Goal: Information Seeking & Learning: Learn about a topic

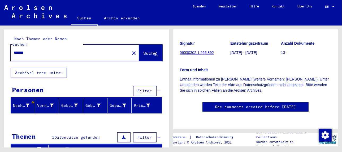
click at [144, 50] on span "Suche" at bounding box center [150, 52] width 13 height 5
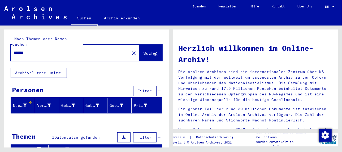
click at [35, 50] on input "*******" at bounding box center [68, 53] width 109 height 6
click at [144, 50] on span "Suche" at bounding box center [150, 52] width 13 height 5
click at [154, 52] on icon at bounding box center [156, 54] width 5 height 5
drag, startPoint x: 49, startPoint y: 46, endPoint x: 0, endPoint y: 52, distance: 49.7
click at [0, 52] on div "Nach Themen oder Namen suchen ******* close Suche Archival tree units Personen …" at bounding box center [85, 87] width 171 height 122
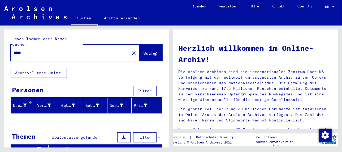
click at [144, 50] on span "Suche" at bounding box center [150, 52] width 13 height 5
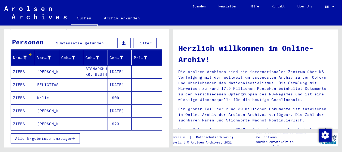
scroll to position [58, 0]
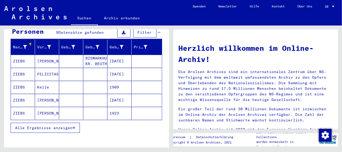
click at [44, 55] on mat-cell "[PERSON_NAME]" at bounding box center [47, 61] width 24 height 13
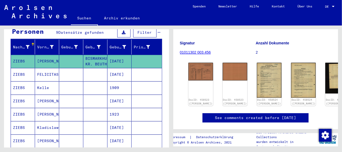
scroll to position [80, 0]
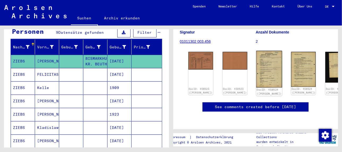
click at [257, 61] on img at bounding box center [270, 69] width 26 height 37
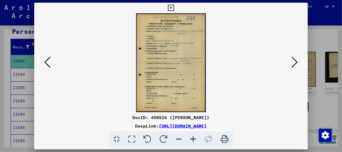
click at [193, 140] on icon at bounding box center [193, 139] width 14 height 16
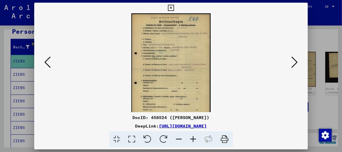
click at [193, 140] on icon at bounding box center [193, 139] width 14 height 16
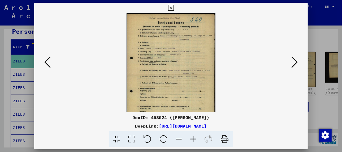
click at [193, 140] on icon at bounding box center [193, 139] width 14 height 16
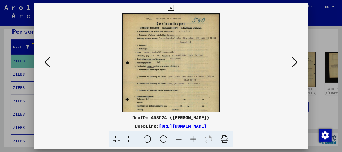
click at [193, 140] on icon at bounding box center [193, 139] width 14 height 16
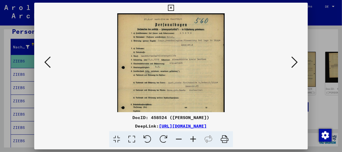
click at [193, 140] on icon at bounding box center [193, 139] width 14 height 16
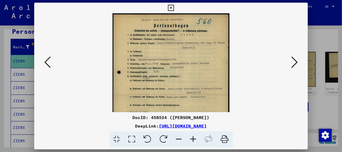
click at [193, 140] on icon at bounding box center [193, 139] width 14 height 16
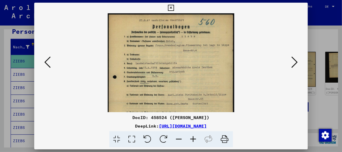
click at [193, 140] on icon at bounding box center [193, 139] width 14 height 16
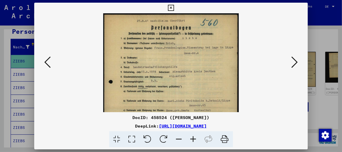
click at [193, 140] on icon at bounding box center [193, 139] width 14 height 16
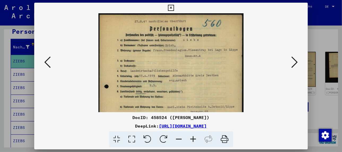
click at [193, 140] on icon at bounding box center [193, 139] width 14 height 16
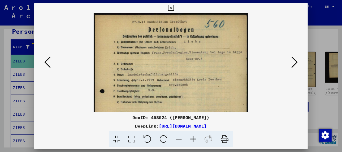
click at [193, 140] on icon at bounding box center [193, 139] width 14 height 16
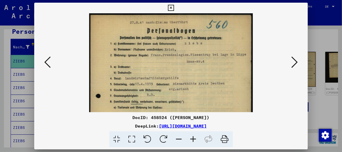
click at [193, 140] on icon at bounding box center [193, 139] width 14 height 16
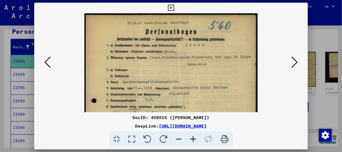
click at [193, 140] on icon at bounding box center [193, 139] width 14 height 16
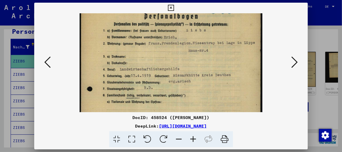
scroll to position [20, 0]
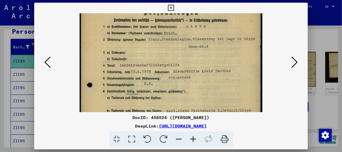
drag, startPoint x: 177, startPoint y: 71, endPoint x: 175, endPoint y: 49, distance: 21.9
click at [175, 49] on img at bounding box center [171, 122] width 183 height 258
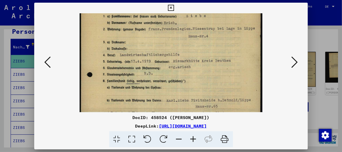
scroll to position [36, 0]
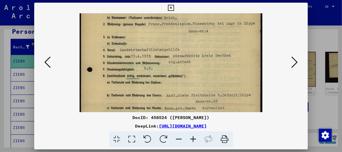
drag, startPoint x: 195, startPoint y: 85, endPoint x: 196, endPoint y: 69, distance: 16.2
click at [196, 69] on img at bounding box center [171, 106] width 183 height 258
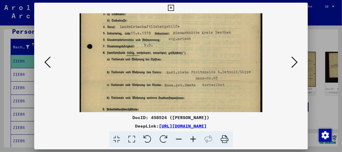
scroll to position [60, 0]
drag, startPoint x: 194, startPoint y: 76, endPoint x: 194, endPoint y: 50, distance: 26.3
click at [194, 50] on img at bounding box center [171, 83] width 183 height 258
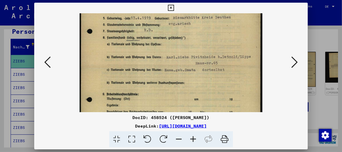
scroll to position [76, 0]
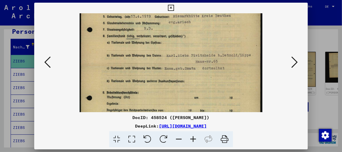
drag, startPoint x: 198, startPoint y: 92, endPoint x: 197, endPoint y: 74, distance: 17.5
click at [197, 74] on img at bounding box center [171, 67] width 183 height 258
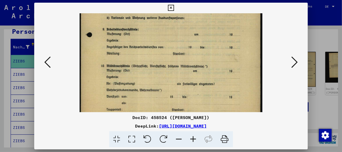
drag, startPoint x: 196, startPoint y: 86, endPoint x: 202, endPoint y: 21, distance: 65.6
click at [202, 21] on img at bounding box center [171, 3] width 183 height 258
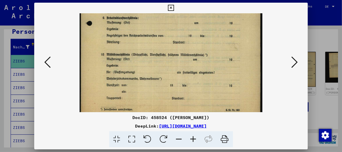
scroll to position [159, 0]
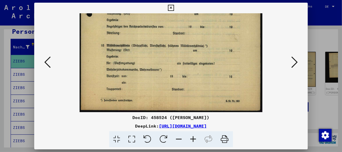
drag, startPoint x: 210, startPoint y: 67, endPoint x: 210, endPoint y: 46, distance: 21.5
click at [294, 65] on icon at bounding box center [295, 62] width 6 height 13
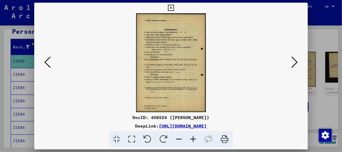
scroll to position [0, 0]
click at [192, 138] on icon at bounding box center [193, 139] width 14 height 16
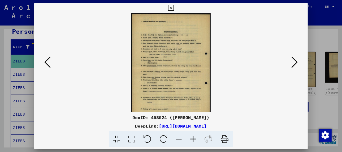
click at [192, 138] on icon at bounding box center [193, 139] width 14 height 16
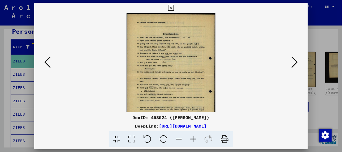
click at [192, 138] on icon at bounding box center [193, 139] width 14 height 16
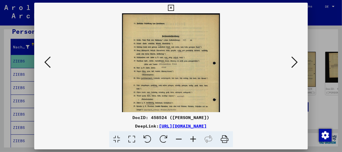
click at [192, 138] on icon at bounding box center [193, 139] width 14 height 16
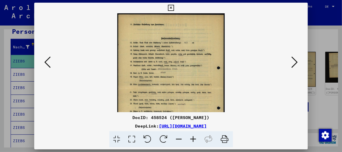
click at [192, 138] on icon at bounding box center [193, 139] width 14 height 16
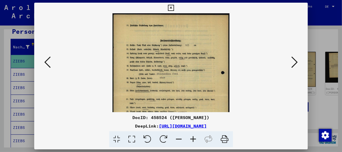
click at [192, 138] on icon at bounding box center [193, 139] width 14 height 16
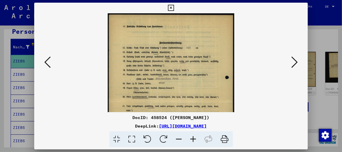
click at [192, 138] on icon at bounding box center [193, 139] width 14 height 16
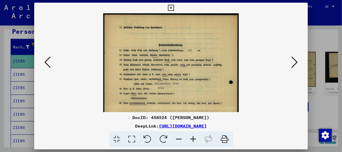
click at [192, 138] on icon at bounding box center [193, 139] width 14 height 16
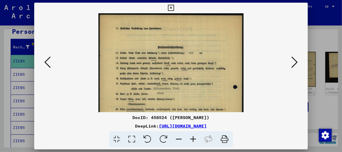
click at [192, 138] on icon at bounding box center [193, 139] width 14 height 16
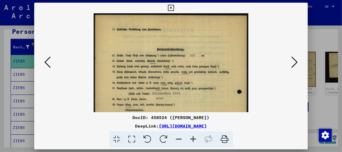
click at [192, 138] on icon at bounding box center [193, 139] width 14 height 16
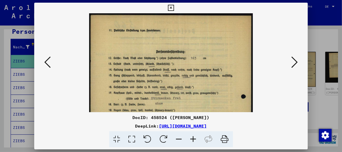
click at [192, 138] on icon at bounding box center [193, 139] width 14 height 16
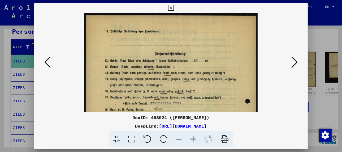
click at [192, 138] on icon at bounding box center [193, 139] width 14 height 16
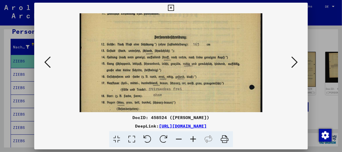
drag, startPoint x: 191, startPoint y: 66, endPoint x: 193, endPoint y: 46, distance: 20.8
click at [193, 46] on img at bounding box center [171, 123] width 183 height 258
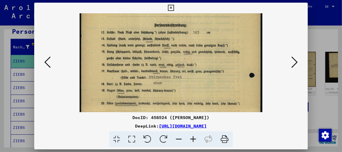
scroll to position [36, 0]
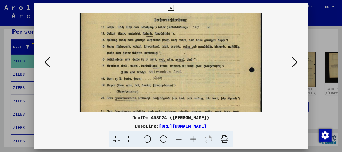
drag, startPoint x: 173, startPoint y: 58, endPoint x: 171, endPoint y: 41, distance: 17.3
click at [171, 41] on img at bounding box center [171, 106] width 183 height 258
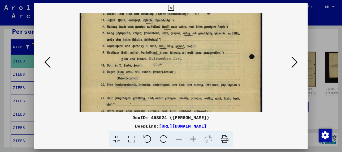
scroll to position [51, 0]
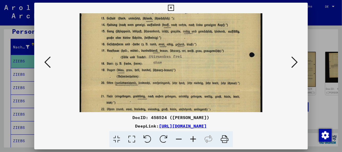
drag, startPoint x: 187, startPoint y: 75, endPoint x: 185, endPoint y: 58, distance: 16.8
click at [185, 58] on img at bounding box center [171, 91] width 183 height 258
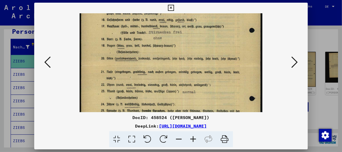
scroll to position [77, 0]
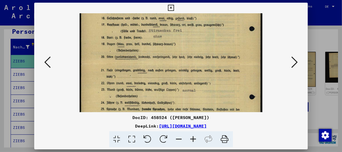
drag, startPoint x: 189, startPoint y: 68, endPoint x: 192, endPoint y: 41, distance: 27.5
click at [192, 41] on img at bounding box center [171, 65] width 183 height 258
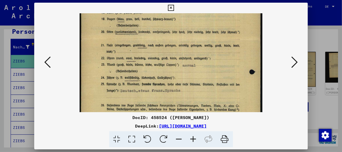
scroll to position [108, 0]
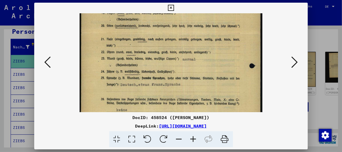
drag, startPoint x: 172, startPoint y: 64, endPoint x: 173, endPoint y: 32, distance: 32.2
click at [173, 32] on img at bounding box center [171, 34] width 183 height 258
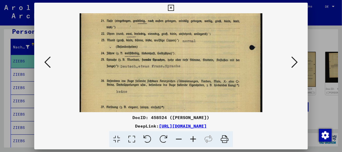
scroll to position [130, 0]
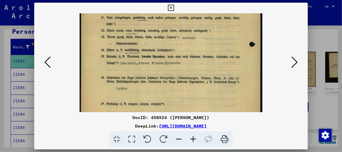
drag, startPoint x: 184, startPoint y: 73, endPoint x: 184, endPoint y: 50, distance: 23.6
click at [184, 50] on img at bounding box center [171, 12] width 183 height 258
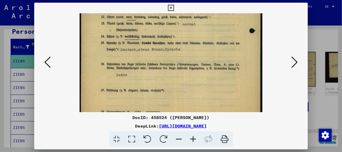
scroll to position [152, 0]
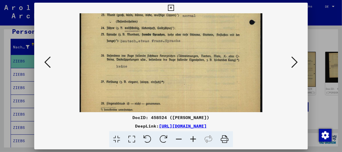
drag, startPoint x: 156, startPoint y: 66, endPoint x: 151, endPoint y: 43, distance: 24.4
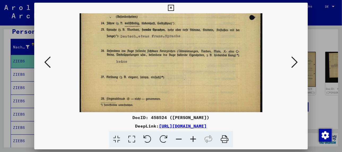
scroll to position [159, 0]
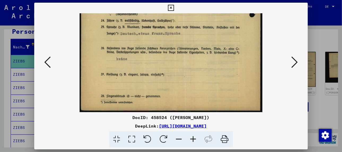
drag, startPoint x: 165, startPoint y: 71, endPoint x: 162, endPoint y: 39, distance: 32.0
click at [296, 61] on icon at bounding box center [295, 62] width 6 height 13
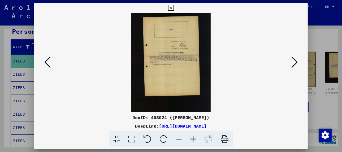
scroll to position [0, 0]
click at [192, 138] on icon at bounding box center [193, 139] width 14 height 16
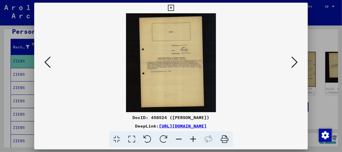
click at [192, 138] on icon at bounding box center [193, 139] width 14 height 16
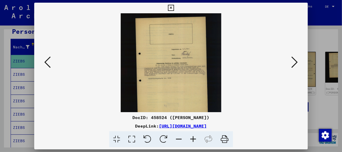
click at [192, 138] on icon at bounding box center [193, 139] width 14 height 16
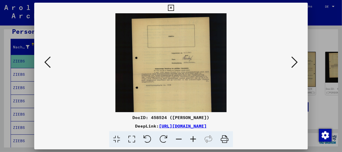
click at [192, 138] on icon at bounding box center [193, 139] width 14 height 16
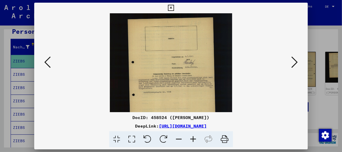
click at [192, 138] on icon at bounding box center [193, 139] width 14 height 16
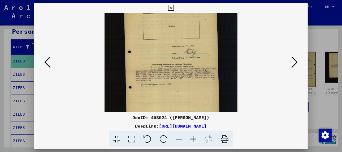
scroll to position [28, 0]
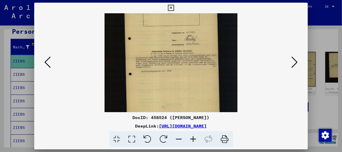
drag, startPoint x: 170, startPoint y: 96, endPoint x: 188, endPoint y: 98, distance: 18.5
click at [180, 67] on img at bounding box center [171, 67] width 133 height 165
click at [193, 138] on icon at bounding box center [193, 139] width 14 height 16
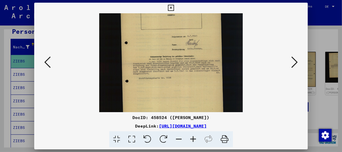
click at [193, 138] on icon at bounding box center [193, 139] width 14 height 16
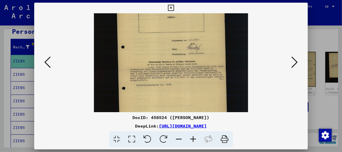
click at [193, 138] on icon at bounding box center [193, 139] width 14 height 16
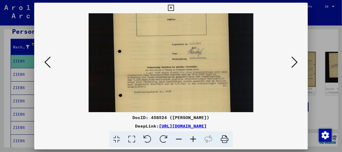
click at [193, 138] on icon at bounding box center [193, 139] width 14 height 16
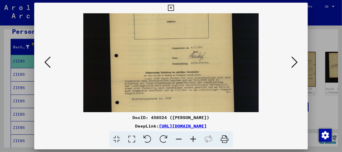
click at [193, 138] on icon at bounding box center [193, 139] width 14 height 16
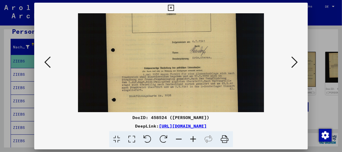
scroll to position [56, 0]
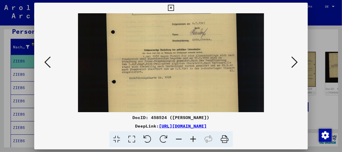
drag, startPoint x: 183, startPoint y: 93, endPoint x: 187, endPoint y: 67, distance: 26.1
click at [187, 67] on img at bounding box center [171, 73] width 186 height 232
click at [295, 65] on icon at bounding box center [295, 62] width 6 height 13
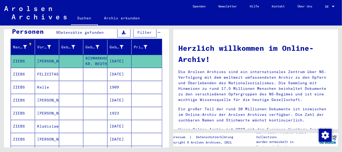
click at [50, 69] on mat-cell "FELICITAS" at bounding box center [47, 74] width 24 height 13
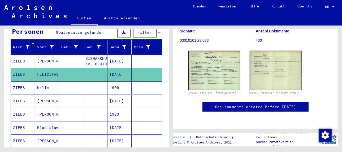
scroll to position [73, 0]
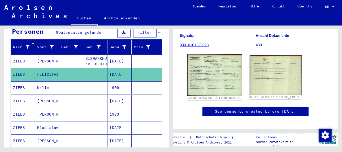
click at [221, 84] on img at bounding box center [214, 74] width 55 height 41
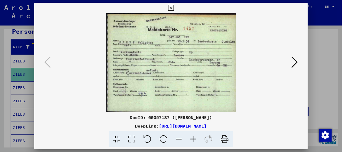
click at [296, 60] on icon at bounding box center [295, 62] width 6 height 13
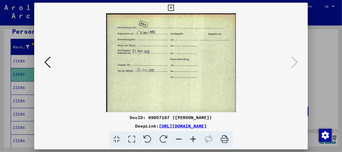
click at [51, 65] on button at bounding box center [48, 62] width 10 height 15
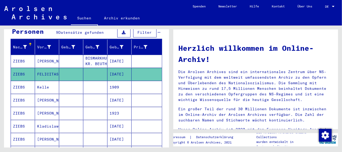
click at [41, 82] on mat-cell "Kelle" at bounding box center [47, 87] width 24 height 13
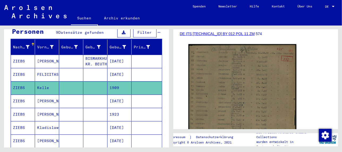
scroll to position [106, 0]
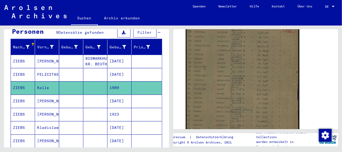
click at [218, 83] on img at bounding box center [243, 94] width 114 height 159
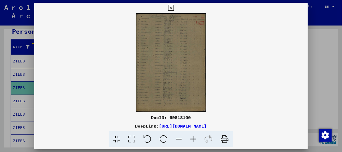
click at [192, 138] on icon at bounding box center [193, 139] width 14 height 16
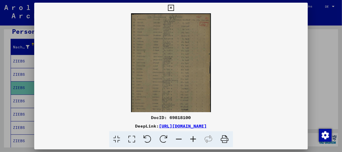
click at [192, 138] on icon at bounding box center [193, 139] width 14 height 16
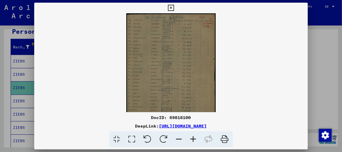
click at [192, 138] on icon at bounding box center [193, 139] width 14 height 16
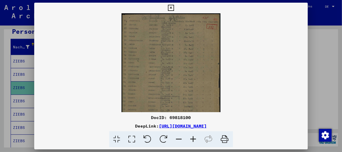
click at [192, 138] on icon at bounding box center [193, 139] width 14 height 16
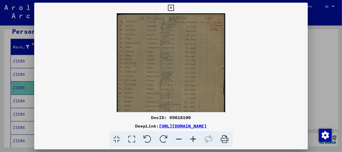
click at [192, 138] on icon at bounding box center [193, 139] width 14 height 16
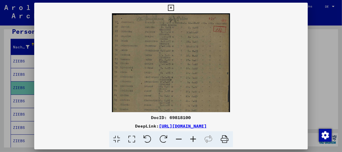
click at [192, 138] on icon at bounding box center [193, 139] width 14 height 16
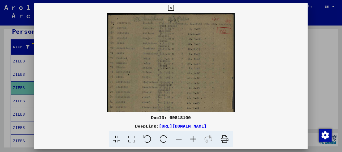
click at [192, 138] on icon at bounding box center [193, 139] width 14 height 16
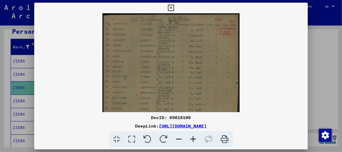
click at [192, 138] on icon at bounding box center [193, 139] width 14 height 16
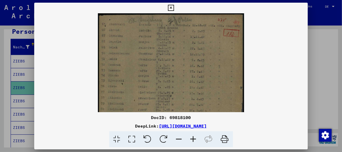
drag, startPoint x: 132, startPoint y: 72, endPoint x: 163, endPoint y: 90, distance: 35.6
click at [163, 90] on img at bounding box center [171, 115] width 147 height 205
click at [195, 138] on icon at bounding box center [193, 139] width 14 height 16
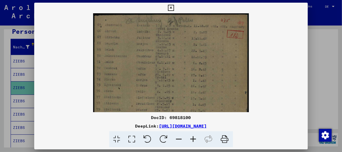
click at [195, 138] on icon at bounding box center [193, 139] width 14 height 16
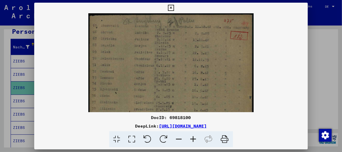
click at [195, 138] on icon at bounding box center [193, 139] width 14 height 16
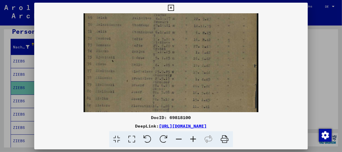
scroll to position [38, 0]
drag, startPoint x: 117, startPoint y: 86, endPoint x: 123, endPoint y: 46, distance: 39.7
click at [123, 46] on img at bounding box center [171, 98] width 175 height 245
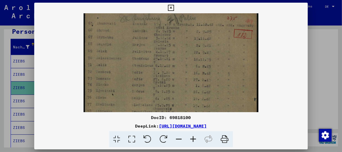
scroll to position [0, 0]
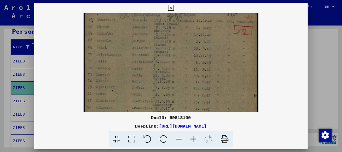
drag, startPoint x: 177, startPoint y: 66, endPoint x: 142, endPoint y: 98, distance: 47.4
click at [142, 98] on img at bounding box center [171, 129] width 175 height 245
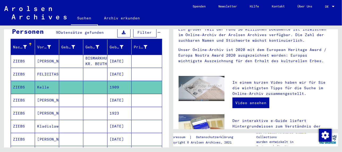
scroll to position [159, 0]
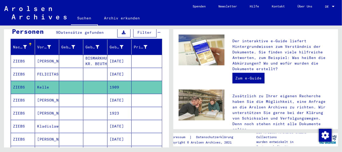
click at [46, 81] on mat-cell "Kelle" at bounding box center [47, 87] width 24 height 13
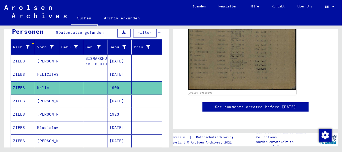
scroll to position [239, 0]
click at [43, 95] on mat-cell "[PERSON_NAME]" at bounding box center [47, 101] width 24 height 13
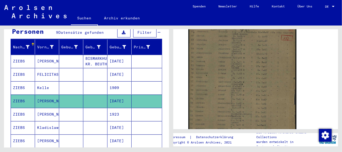
scroll to position [106, 0]
click at [45, 95] on mat-cell "[PERSON_NAME]" at bounding box center [47, 101] width 24 height 13
click at [47, 108] on mat-cell "[PERSON_NAME]" at bounding box center [47, 114] width 24 height 13
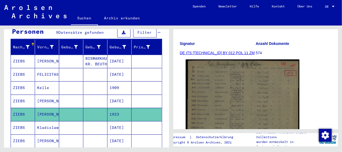
scroll to position [53, 0]
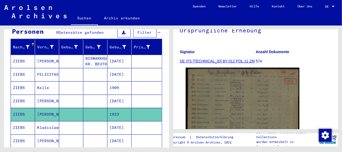
click at [238, 98] on img at bounding box center [243, 146] width 114 height 157
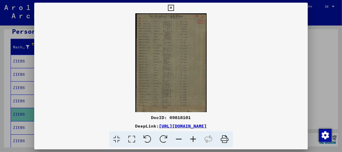
click at [194, 141] on icon at bounding box center [193, 139] width 14 height 16
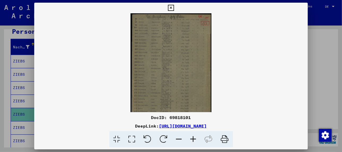
click at [194, 141] on icon at bounding box center [193, 139] width 14 height 16
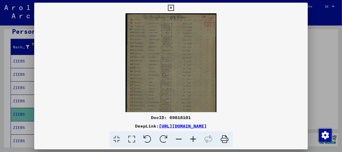
click at [194, 141] on icon at bounding box center [193, 139] width 14 height 16
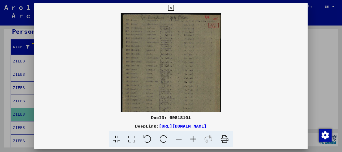
click at [194, 141] on icon at bounding box center [193, 139] width 14 height 16
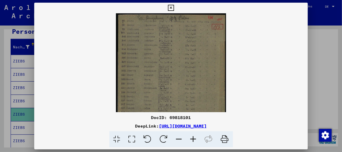
click at [194, 141] on icon at bounding box center [193, 139] width 14 height 16
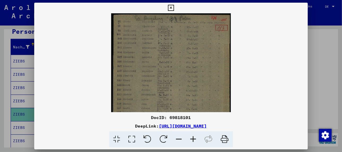
click at [194, 141] on icon at bounding box center [193, 139] width 14 height 16
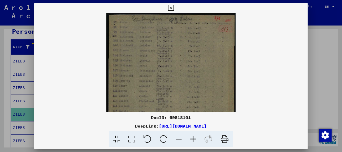
click at [194, 141] on icon at bounding box center [193, 139] width 14 height 16
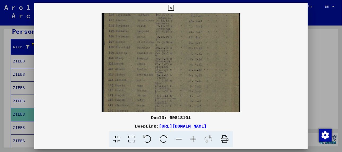
scroll to position [33, 0]
drag, startPoint x: 139, startPoint y: 86, endPoint x: 156, endPoint y: 51, distance: 39.1
click at [156, 51] on img at bounding box center [171, 76] width 139 height 192
click at [151, 96] on img at bounding box center [171, 76] width 139 height 192
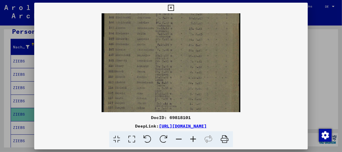
drag, startPoint x: 132, startPoint y: 60, endPoint x: 133, endPoint y: 68, distance: 8.3
click at [133, 68] on img at bounding box center [171, 84] width 139 height 192
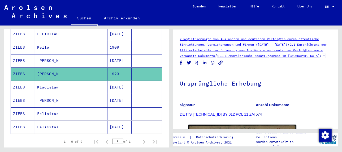
scroll to position [112, 0]
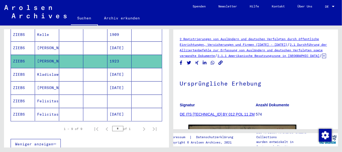
click at [46, 68] on mat-cell "Kladislaw" at bounding box center [47, 74] width 24 height 13
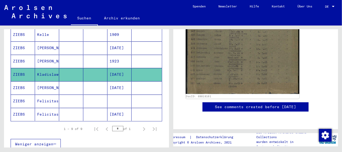
scroll to position [213, 0]
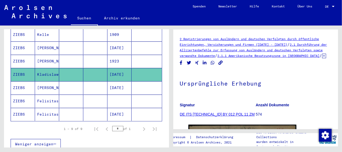
click at [41, 81] on mat-cell "[PERSON_NAME]" at bounding box center [47, 87] width 24 height 13
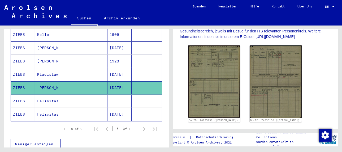
scroll to position [133, 0]
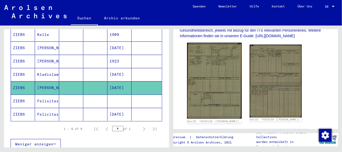
click at [221, 71] on img at bounding box center [214, 81] width 55 height 76
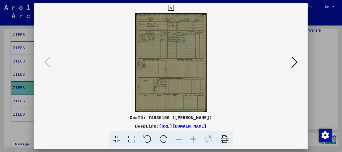
click at [194, 138] on icon at bounding box center [193, 139] width 14 height 16
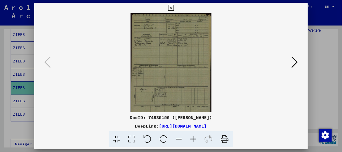
click at [160, 60] on img at bounding box center [171, 69] width 81 height 112
click at [194, 139] on icon at bounding box center [193, 139] width 14 height 16
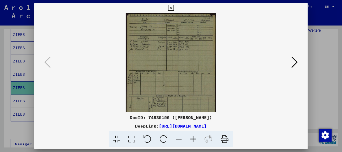
click at [194, 139] on icon at bounding box center [193, 139] width 14 height 16
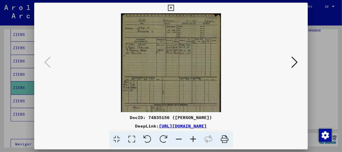
click at [194, 139] on icon at bounding box center [193, 139] width 14 height 16
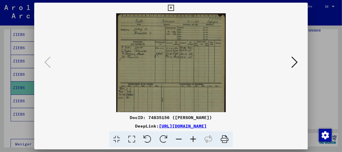
click at [194, 139] on icon at bounding box center [193, 139] width 14 height 16
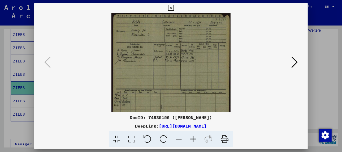
click at [194, 139] on icon at bounding box center [193, 139] width 14 height 16
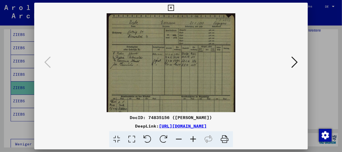
click at [194, 139] on icon at bounding box center [193, 139] width 14 height 16
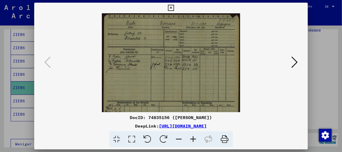
click at [194, 139] on icon at bounding box center [193, 139] width 14 height 16
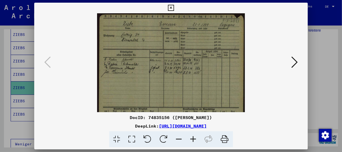
click at [194, 139] on icon at bounding box center [193, 139] width 14 height 16
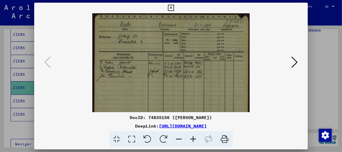
click at [194, 139] on icon at bounding box center [193, 139] width 14 height 16
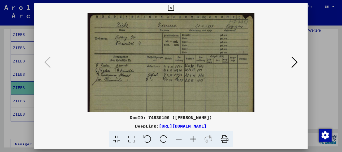
click at [194, 139] on icon at bounding box center [193, 139] width 14 height 16
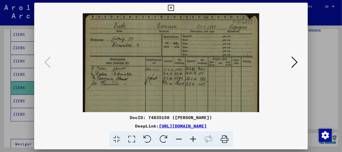
click at [194, 139] on icon at bounding box center [193, 139] width 14 height 16
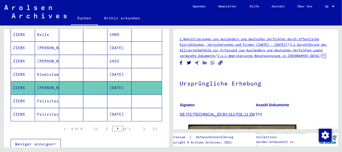
click at [47, 95] on mat-cell "Felisitas" at bounding box center [47, 101] width 24 height 13
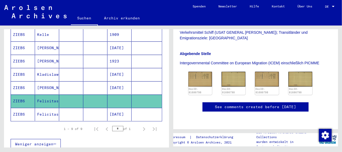
scroll to position [159, 0]
click at [196, 71] on img at bounding box center [200, 79] width 25 height 16
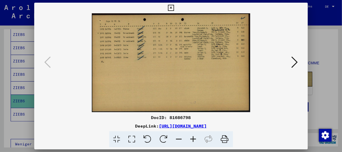
click at [195, 139] on icon at bounding box center [193, 139] width 14 height 16
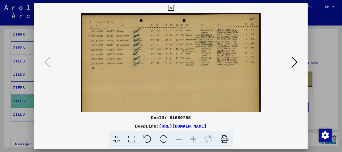
click at [195, 139] on icon at bounding box center [193, 139] width 14 height 16
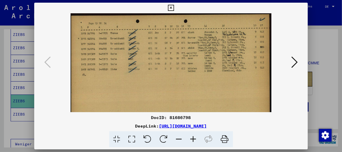
click at [195, 139] on icon at bounding box center [193, 139] width 14 height 16
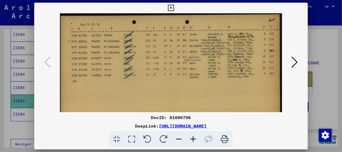
click at [195, 139] on icon at bounding box center [193, 139] width 14 height 16
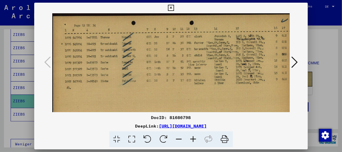
click at [195, 139] on icon at bounding box center [193, 139] width 14 height 16
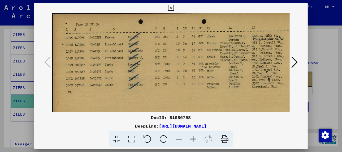
scroll to position [3, 0]
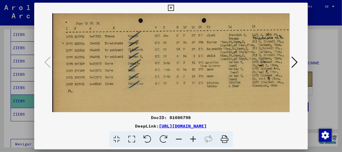
drag, startPoint x: 216, startPoint y: 96, endPoint x: 246, endPoint y: 92, distance: 29.8
click at [246, 92] on img at bounding box center [184, 92] width 265 height 165
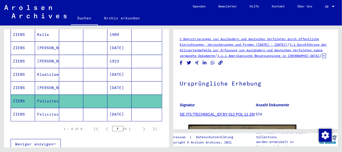
click at [52, 108] on mat-cell "Felicitas" at bounding box center [47, 114] width 24 height 13
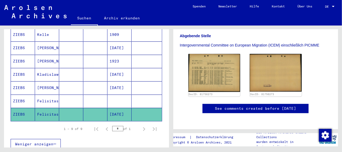
scroll to position [186, 0]
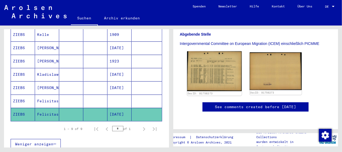
click at [205, 63] on img at bounding box center [214, 71] width 55 height 40
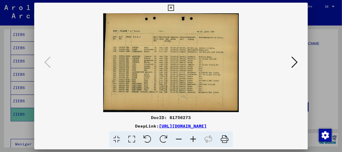
click at [193, 139] on icon at bounding box center [193, 139] width 14 height 16
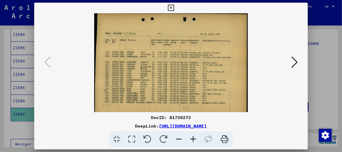
click at [193, 139] on icon at bounding box center [193, 139] width 14 height 16
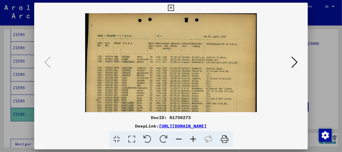
click at [193, 139] on icon at bounding box center [193, 139] width 14 height 16
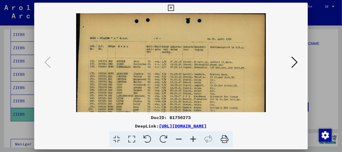
click at [193, 139] on icon at bounding box center [193, 139] width 14 height 16
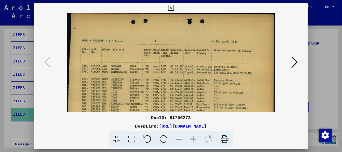
click at [193, 139] on icon at bounding box center [193, 139] width 14 height 16
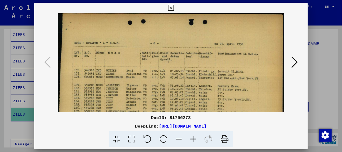
click at [193, 139] on icon at bounding box center [193, 139] width 14 height 16
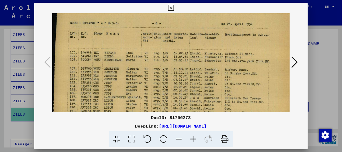
scroll to position [26, 0]
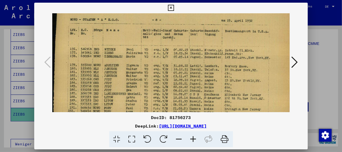
drag, startPoint x: 157, startPoint y: 97, endPoint x: 157, endPoint y: 70, distance: 26.8
click at [157, 70] on img at bounding box center [174, 77] width 245 height 179
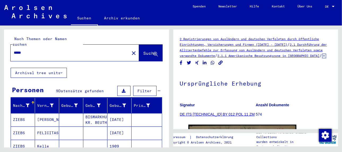
drag, startPoint x: 38, startPoint y: 46, endPoint x: 6, endPoint y: 50, distance: 31.9
click at [6, 50] on div "Nach Themen oder Namen suchen ***** close Suche" at bounding box center [86, 48] width 165 height 38
type input "******"
click at [154, 52] on icon at bounding box center [156, 54] width 5 height 5
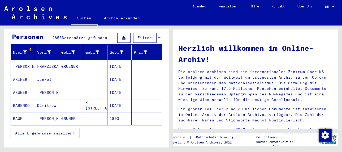
scroll to position [80, 0]
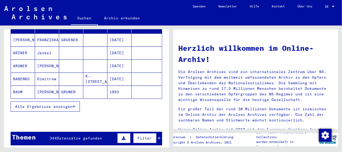
click at [75, 105] on icon "button" at bounding box center [74, 107] width 3 height 4
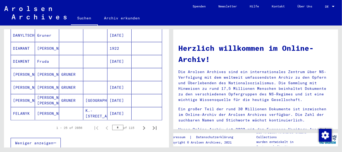
scroll to position [319, 0]
click at [143, 126] on icon "Next page" at bounding box center [144, 128] width 2 height 4
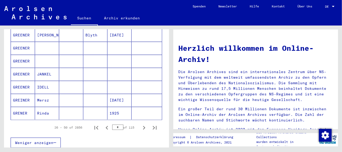
scroll to position [345, 0]
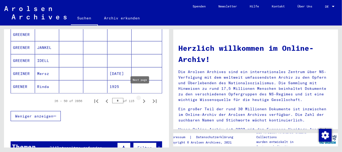
click at [142, 97] on icon "Next page" at bounding box center [144, 100] width 7 height 7
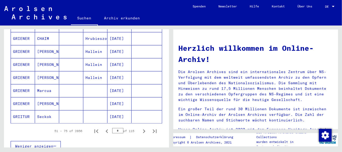
scroll to position [319, 0]
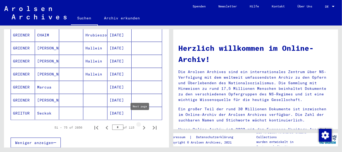
click at [143, 126] on icon "Next page" at bounding box center [144, 128] width 2 height 4
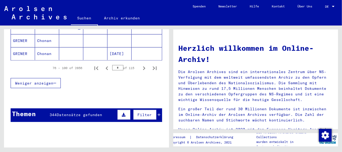
scroll to position [345, 0]
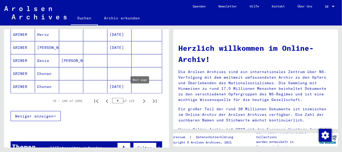
click at [141, 97] on icon "Next page" at bounding box center [144, 100] width 7 height 7
click at [142, 97] on icon "Next page" at bounding box center [144, 100] width 7 height 7
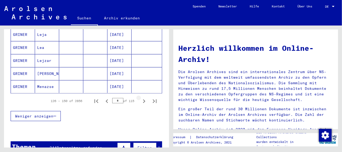
click at [142, 97] on icon "Next page" at bounding box center [144, 100] width 7 height 7
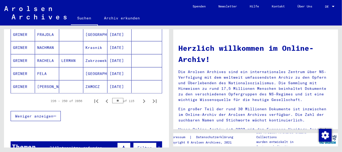
click at [142, 97] on icon "Next page" at bounding box center [144, 100] width 7 height 7
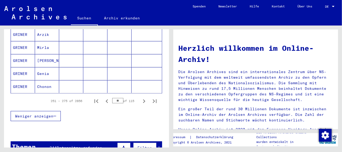
click at [142, 97] on icon "Next page" at bounding box center [144, 100] width 7 height 7
click at [38, 80] on mat-cell "Fajga" at bounding box center [47, 86] width 24 height 13
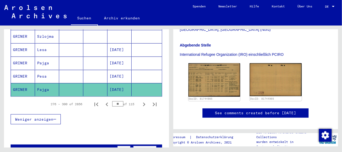
scroll to position [159, 0]
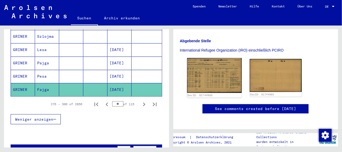
click at [209, 66] on img at bounding box center [214, 75] width 55 height 35
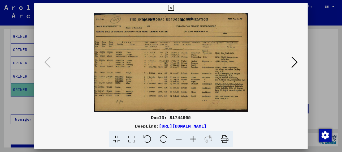
click at [194, 137] on icon at bounding box center [193, 139] width 14 height 16
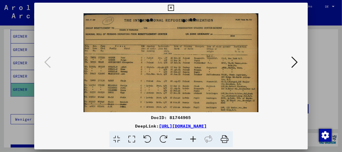
click at [194, 137] on icon at bounding box center [193, 139] width 14 height 16
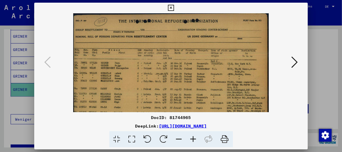
click at [194, 137] on icon at bounding box center [193, 139] width 14 height 16
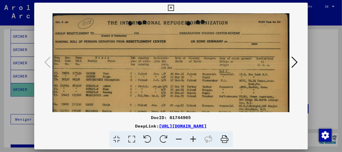
click at [194, 137] on icon at bounding box center [193, 139] width 14 height 16
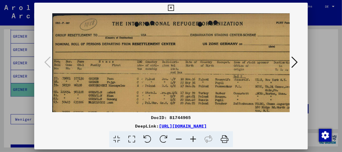
click at [194, 137] on icon at bounding box center [193, 139] width 14 height 16
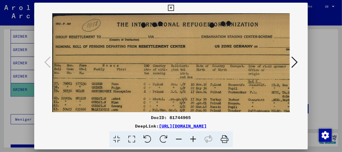
click at [194, 137] on icon at bounding box center [193, 139] width 14 height 16
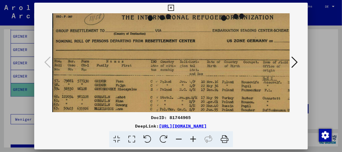
scroll to position [15, 0]
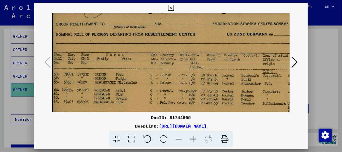
drag, startPoint x: 177, startPoint y: 91, endPoint x: 185, endPoint y: 75, distance: 18.2
click at [185, 75] on img at bounding box center [201, 95] width 299 height 192
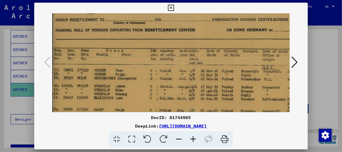
scroll to position [20, 0]
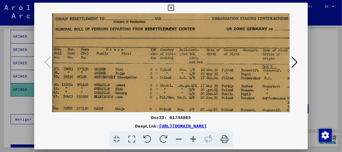
drag, startPoint x: 134, startPoint y: 96, endPoint x: 133, endPoint y: 89, distance: 6.7
click at [133, 89] on img at bounding box center [201, 89] width 299 height 192
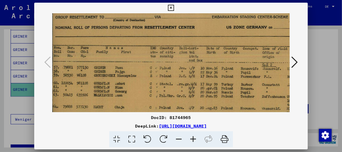
scroll to position [23, 1]
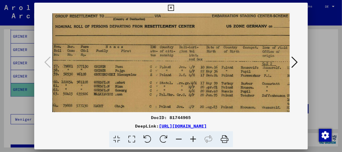
drag, startPoint x: 136, startPoint y: 96, endPoint x: 135, endPoint y: 92, distance: 3.2
click at [135, 92] on img at bounding box center [201, 87] width 299 height 192
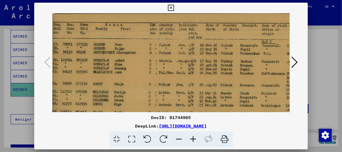
scroll to position [57, 0]
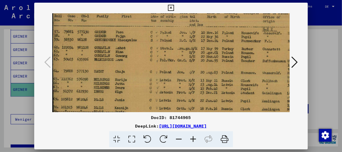
drag, startPoint x: 139, startPoint y: 94, endPoint x: 143, endPoint y: 58, distance: 35.7
click at [143, 58] on img at bounding box center [201, 52] width 299 height 192
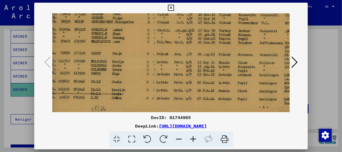
drag, startPoint x: 132, startPoint y: 92, endPoint x: 131, endPoint y: 63, distance: 29.0
click at [131, 64] on img at bounding box center [198, 34] width 299 height 192
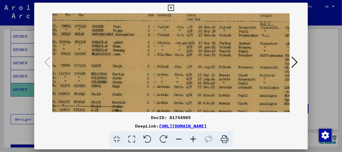
drag, startPoint x: 137, startPoint y: 66, endPoint x: 137, endPoint y: 87, distance: 21.0
click at [135, 88] on img at bounding box center [199, 47] width 299 height 192
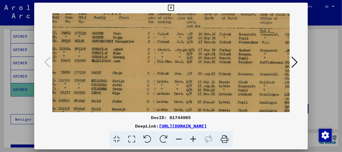
scroll to position [36, 0]
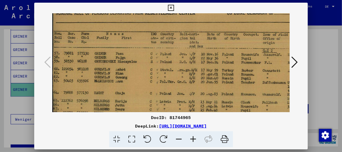
drag, startPoint x: 138, startPoint y: 68, endPoint x: 139, endPoint y: 77, distance: 8.3
click at [139, 77] on img at bounding box center [201, 74] width 299 height 192
drag, startPoint x: 140, startPoint y: 68, endPoint x: 143, endPoint y: 69, distance: 3.0
click at [143, 69] on img at bounding box center [201, 74] width 299 height 192
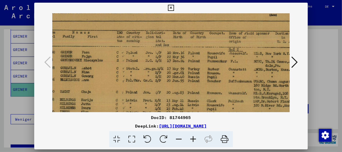
scroll to position [37, 39]
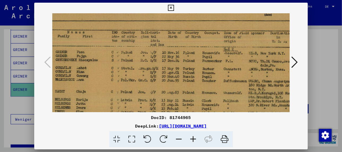
drag, startPoint x: 138, startPoint y: 82, endPoint x: 99, endPoint y: 79, distance: 40.0
click at [99, 79] on img at bounding box center [162, 72] width 299 height 192
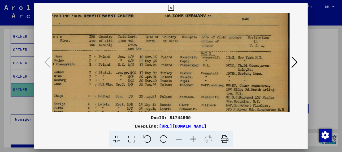
scroll to position [32, 62]
drag, startPoint x: 211, startPoint y: 40, endPoint x: 100, endPoint y: 45, distance: 111.2
click at [100, 45] on img at bounding box center [140, 77] width 299 height 192
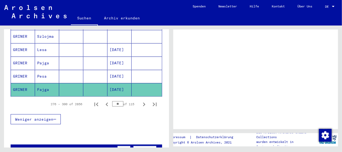
scroll to position [345, 0]
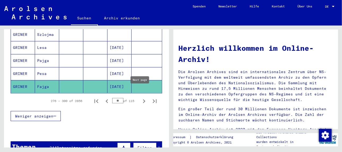
click at [141, 97] on icon "Next page" at bounding box center [144, 100] width 7 height 7
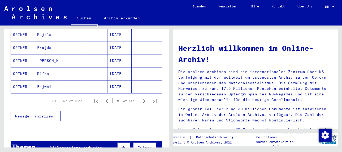
click at [141, 97] on icon "Next page" at bounding box center [144, 100] width 7 height 7
click at [43, 67] on mat-cell "Pesja" at bounding box center [47, 73] width 24 height 13
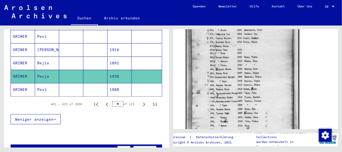
scroll to position [133, 0]
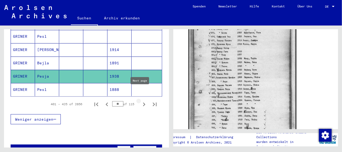
click at [141, 101] on icon "Next page" at bounding box center [144, 104] width 7 height 7
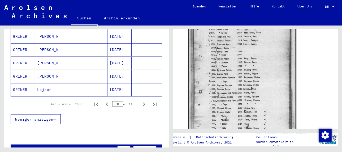
click at [141, 101] on icon "Next page" at bounding box center [144, 104] width 7 height 7
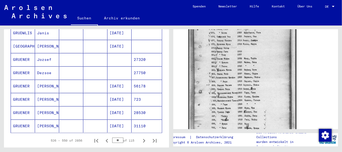
scroll to position [322, 0]
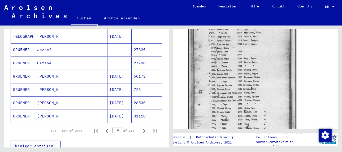
click at [42, 96] on mat-cell "[PERSON_NAME]" at bounding box center [47, 102] width 24 height 13
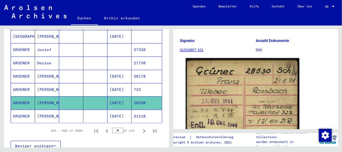
scroll to position [80, 0]
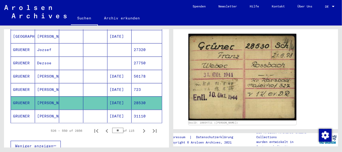
click at [43, 83] on mat-cell "[PERSON_NAME]" at bounding box center [47, 89] width 24 height 13
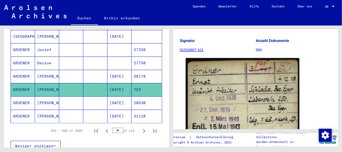
scroll to position [80, 0]
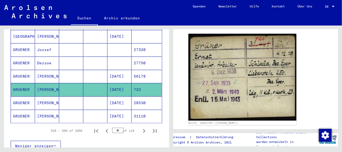
click at [44, 110] on mat-cell "[PERSON_NAME]" at bounding box center [47, 116] width 24 height 13
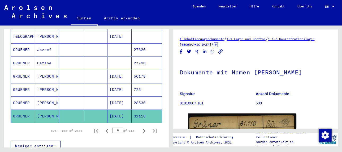
scroll to position [53, 0]
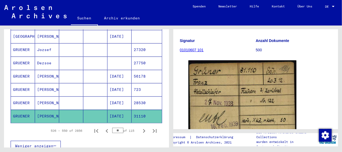
click at [42, 83] on mat-cell "[PERSON_NAME]" at bounding box center [47, 89] width 24 height 13
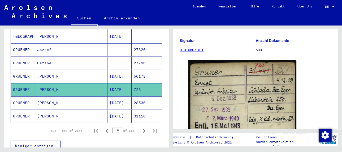
click at [38, 70] on mat-cell "[PERSON_NAME]" at bounding box center [47, 76] width 24 height 13
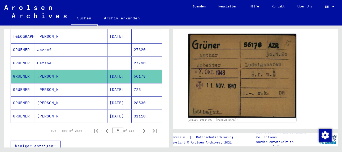
click at [41, 57] on mat-cell "Dezsoe" at bounding box center [47, 63] width 24 height 13
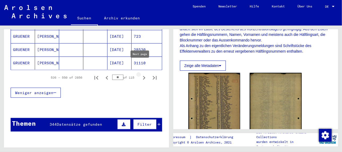
click at [141, 74] on icon "Next page" at bounding box center [144, 77] width 7 height 7
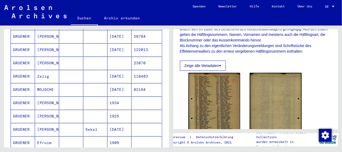
click at [47, 83] on mat-cell "MOJSCHE" at bounding box center [47, 89] width 24 height 13
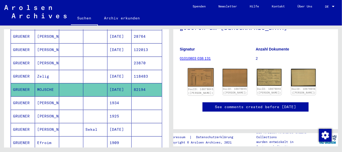
click at [198, 68] on img at bounding box center [201, 77] width 26 height 19
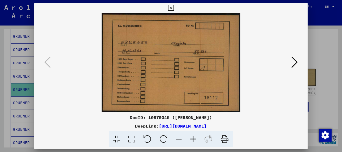
click at [295, 60] on icon at bounding box center [295, 62] width 6 height 13
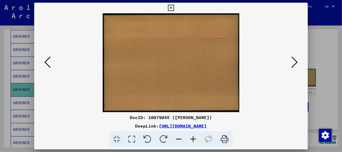
click at [295, 60] on icon at bounding box center [295, 62] width 6 height 13
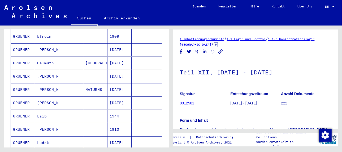
scroll to position [269, 0]
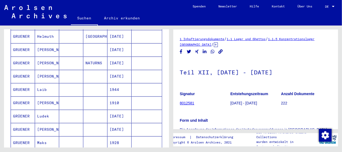
click at [114, 70] on mat-cell "[DATE]" at bounding box center [120, 76] width 24 height 13
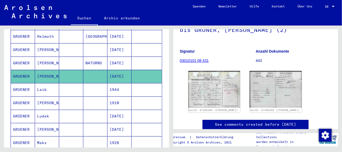
scroll to position [80, 0]
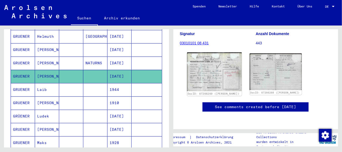
click at [208, 69] on img at bounding box center [214, 71] width 55 height 39
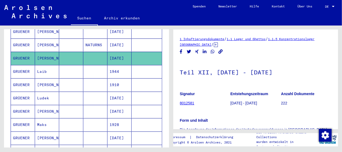
scroll to position [296, 0]
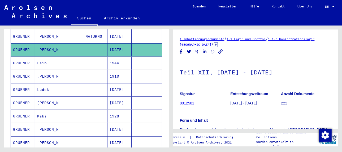
click at [42, 96] on mat-cell "[PERSON_NAME]" at bounding box center [47, 102] width 24 height 13
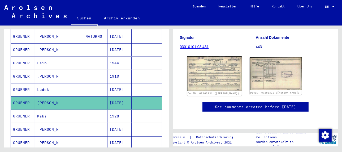
click at [214, 64] on img at bounding box center [214, 73] width 55 height 35
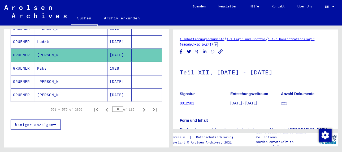
scroll to position [349, 0]
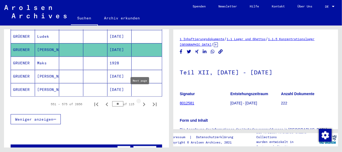
click at [141, 101] on icon "Next page" at bounding box center [144, 104] width 7 height 7
type input "**"
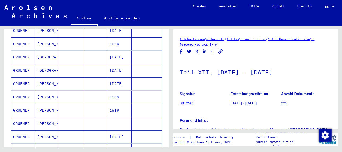
scroll to position [83, 0]
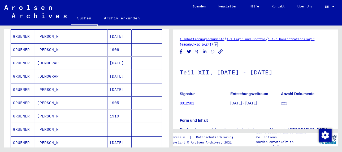
click at [42, 96] on mat-cell "[PERSON_NAME]" at bounding box center [47, 102] width 24 height 13
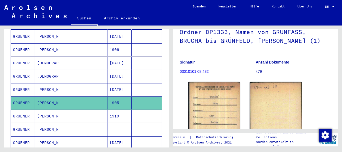
scroll to position [73, 0]
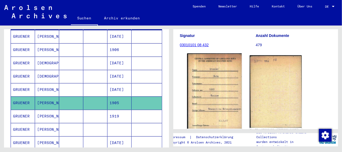
click at [212, 91] on img at bounding box center [214, 90] width 55 height 75
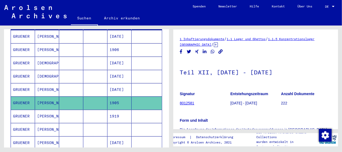
click at [119, 83] on mat-cell "[DATE]" at bounding box center [120, 89] width 24 height 13
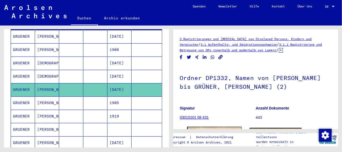
scroll to position [80, 0]
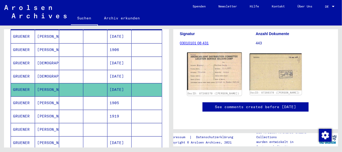
click at [215, 69] on img at bounding box center [214, 70] width 55 height 37
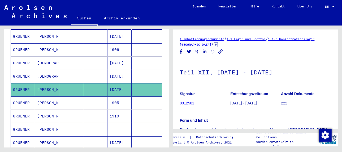
click at [82, 18] on link "Suchen" at bounding box center [84, 19] width 27 height 14
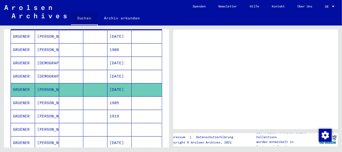
scroll to position [14, 0]
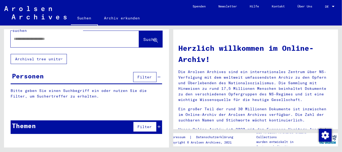
click at [129, 18] on link "Archiv erkunden" at bounding box center [122, 18] width 49 height 13
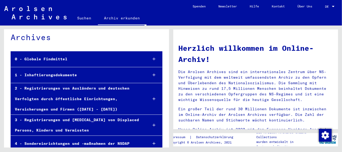
scroll to position [27, 0]
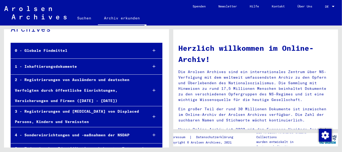
click at [58, 66] on div "1 - Inhaftierungsdokumente" at bounding box center [77, 66] width 133 height 10
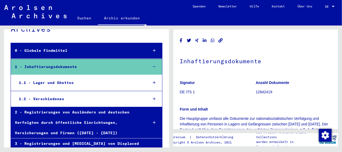
click at [221, 40] on icon "Copy link" at bounding box center [221, 40] width 5 height 5
click at [214, 40] on icon "Share on WhatsApp" at bounding box center [213, 40] width 6 height 5
click at [205, 40] on icon "Share on LinkedIn" at bounding box center [205, 40] width 6 height 5
click at [197, 40] on icon "Share on Xing" at bounding box center [197, 41] width 3 height 4
click at [188, 40] on icon "Share on Twitter" at bounding box center [189, 41] width 5 height 4
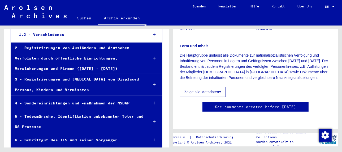
scroll to position [106, 0]
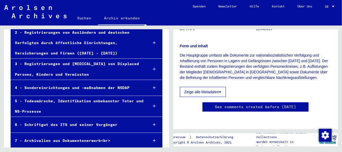
click at [65, 86] on div "4 - Sondereinrichtungen und -maßnahmen der NSDAP" at bounding box center [77, 88] width 133 height 10
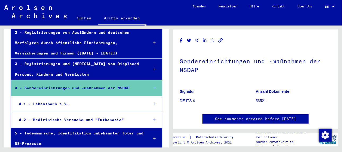
click at [86, 130] on div "5 - Todesmärsche, Identifikation unbekannter Toter und NS-Prozesse" at bounding box center [77, 138] width 133 height 21
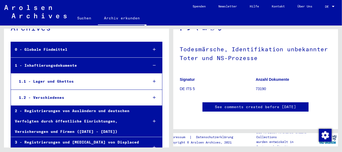
scroll to position [26, 0]
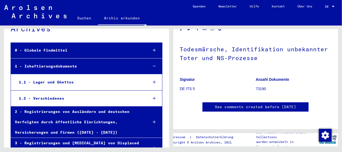
click at [78, 121] on div "2 - Registrierungen von Ausländern und deutschen Verfolgten durch öffentliche E…" at bounding box center [77, 122] width 133 height 31
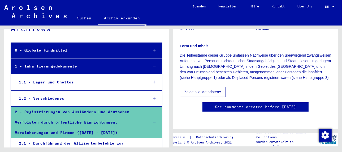
scroll to position [106, 0]
click at [58, 98] on div "1.2 - Verschiedenes" at bounding box center [79, 98] width 129 height 10
